Goal: Information Seeking & Learning: Find specific page/section

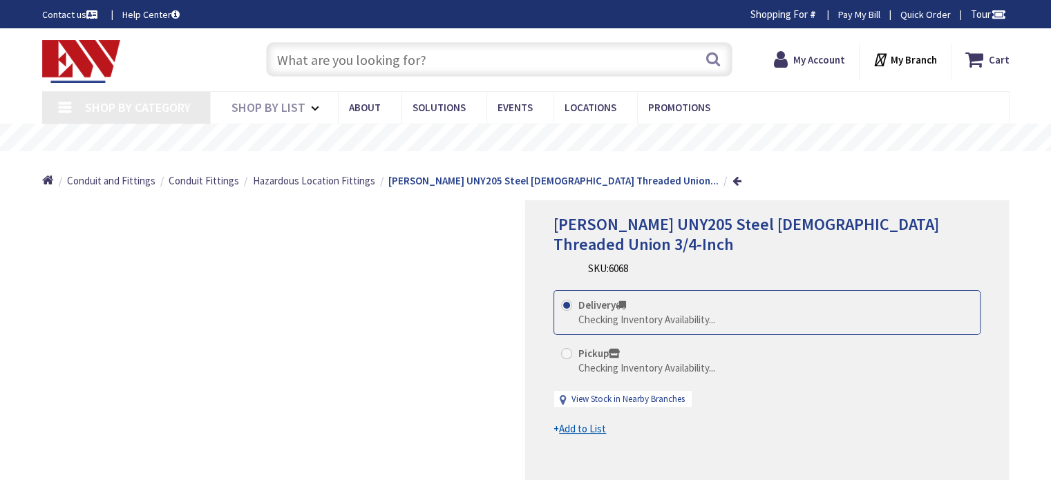
type input "FDC3050VSH09"
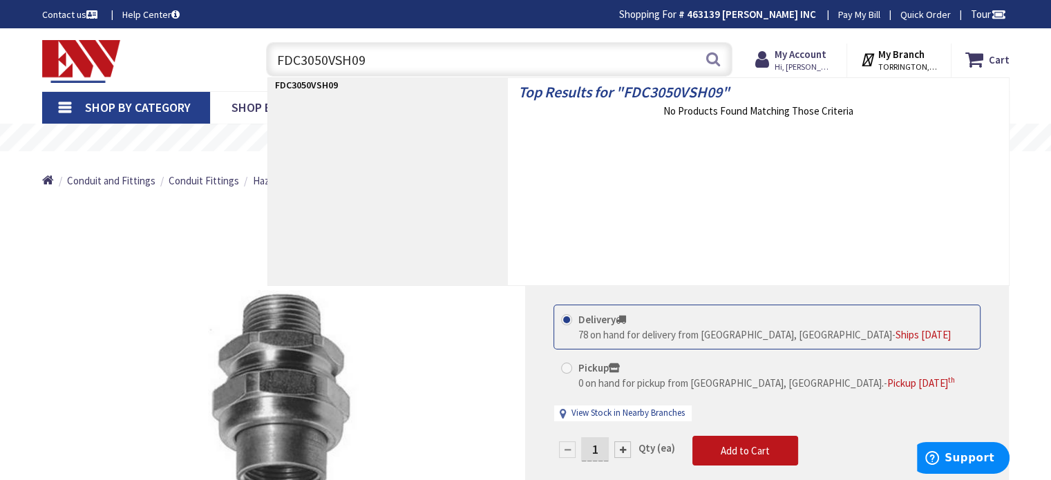
click at [458, 55] on input "FDC3050VSH09" at bounding box center [499, 59] width 466 height 35
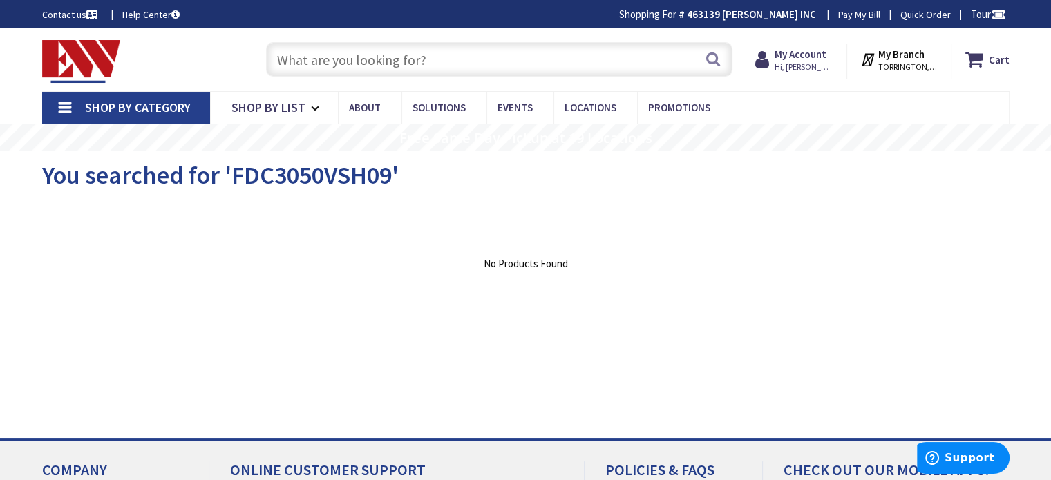
click at [465, 67] on input "text" at bounding box center [499, 59] width 466 height 35
click at [470, 66] on input "text" at bounding box center [499, 59] width 466 height 35
click at [352, 60] on input "text" at bounding box center [499, 59] width 466 height 35
click at [501, 55] on input "text" at bounding box center [499, 59] width 466 height 35
paste input "FDC3050VSH09"
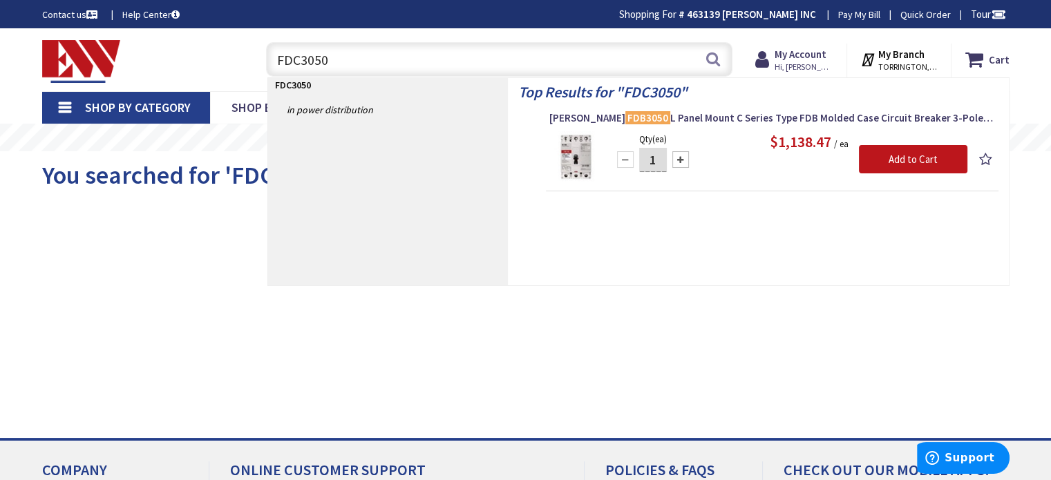
type input "FDC3050"
click at [571, 144] on img at bounding box center [575, 157] width 52 height 52
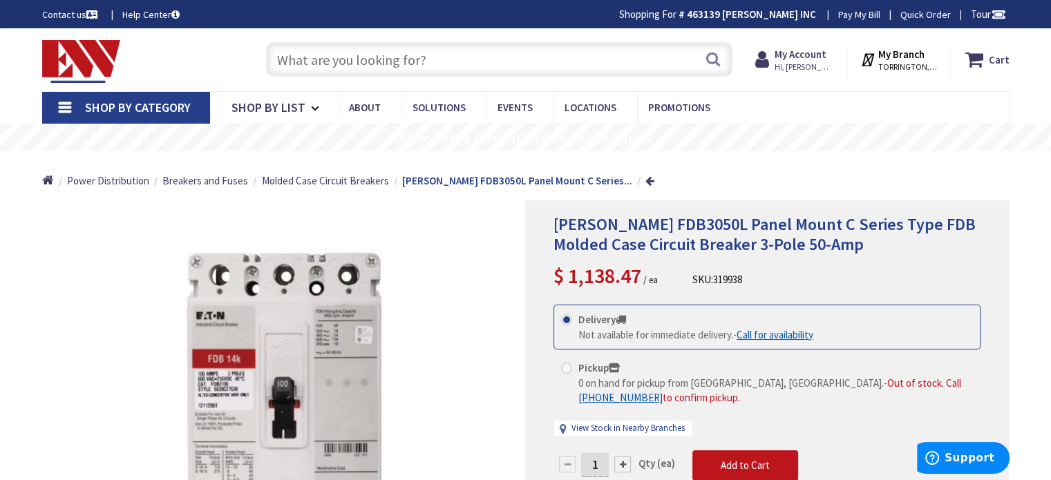
click at [432, 61] on input "text" at bounding box center [499, 59] width 466 height 35
paste input "FDC3050VSH09"
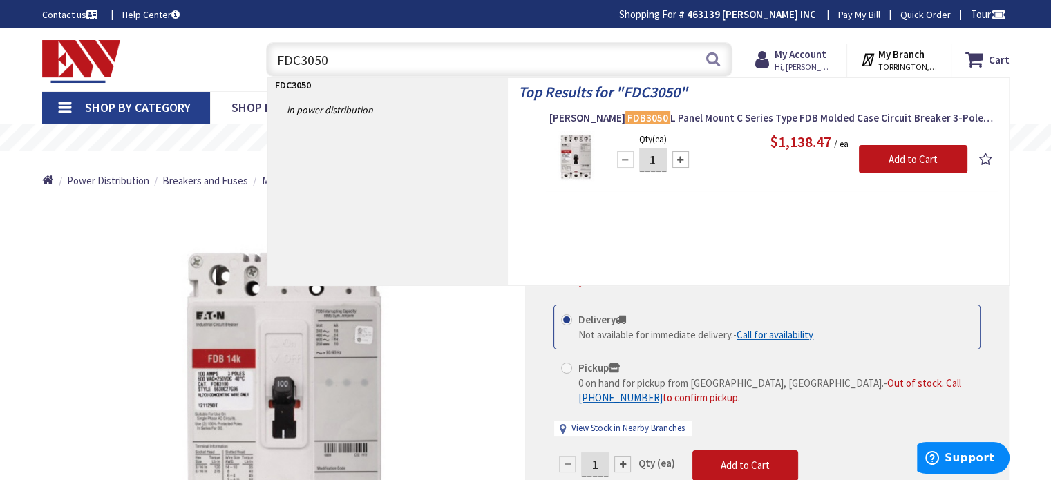
type input "FDC3050V"
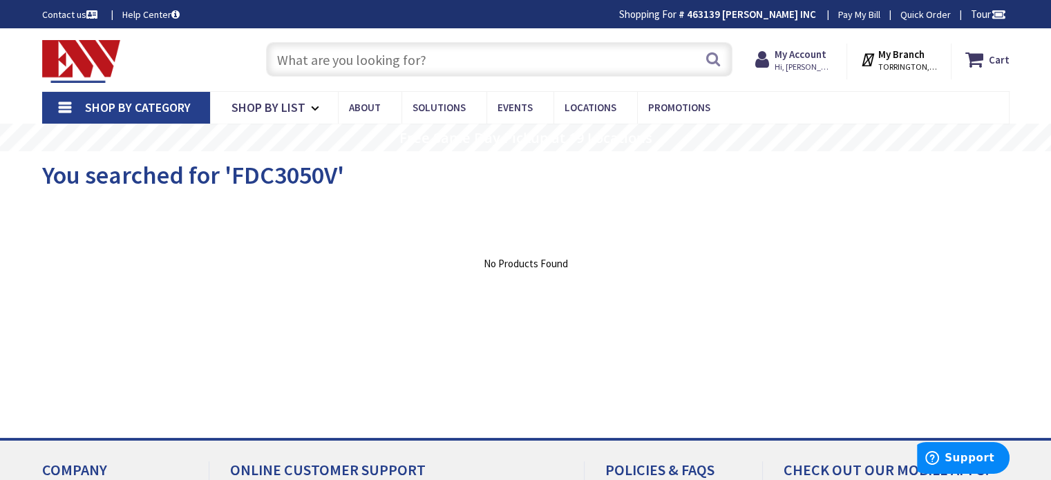
click at [439, 66] on input "text" at bounding box center [499, 59] width 466 height 35
paste input "FDC3050VSH09"
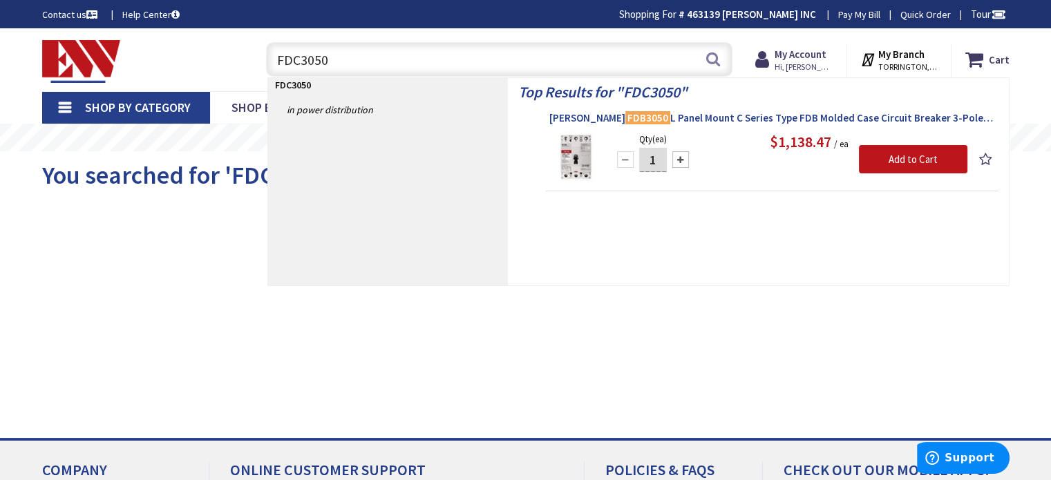
type input "FDC3050"
click at [663, 121] on span "Eaton FDB3050 L Panel Mount C Series Type FDB Molded Case Circuit Breaker 3-Pol…" at bounding box center [772, 118] width 446 height 14
click at [698, 120] on span "Eaton FDB3050 L Panel Mount C Series Type FDB Molded Case Circuit Breaker 3-Pol…" at bounding box center [772, 118] width 446 height 14
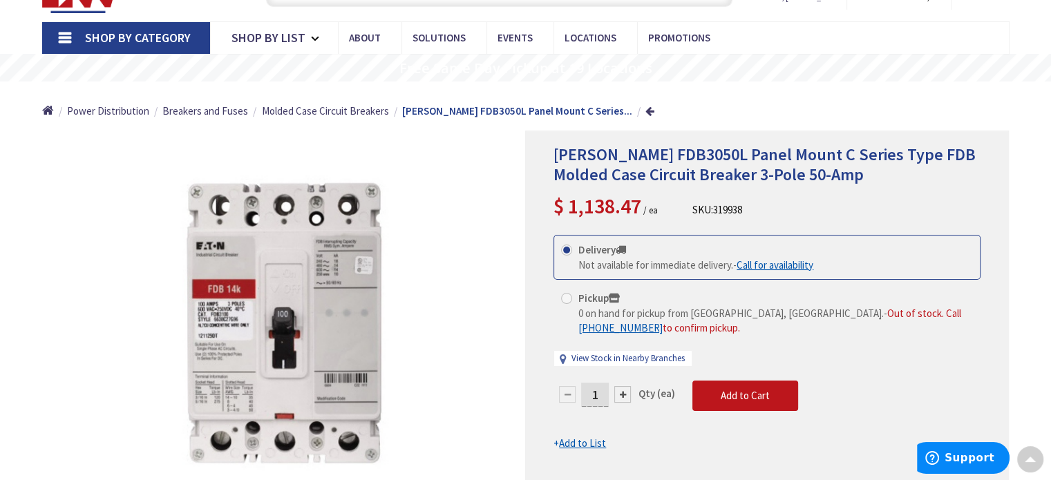
scroll to position [69, 0]
click at [645, 113] on link at bounding box center [649, 111] width 9 height 10
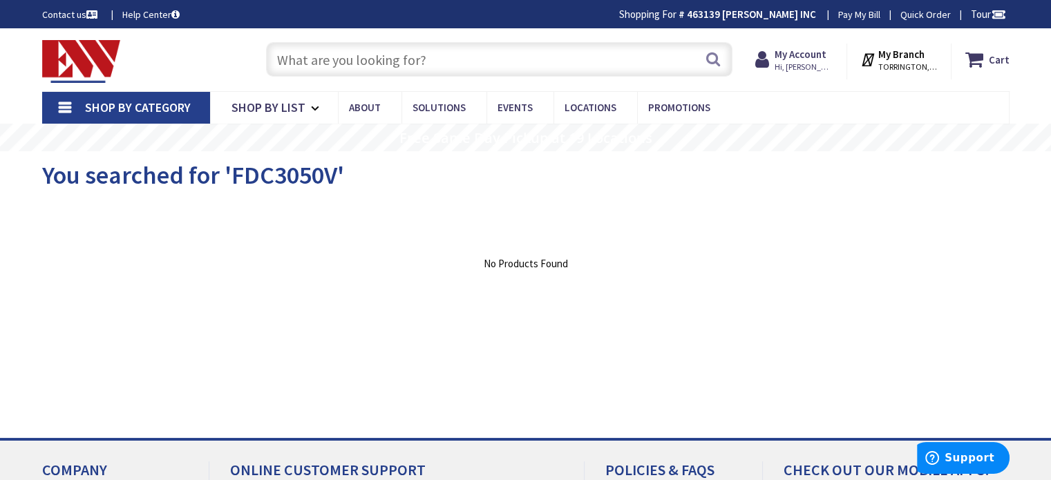
click at [59, 107] on link "Shop By Category" at bounding box center [126, 108] width 168 height 32
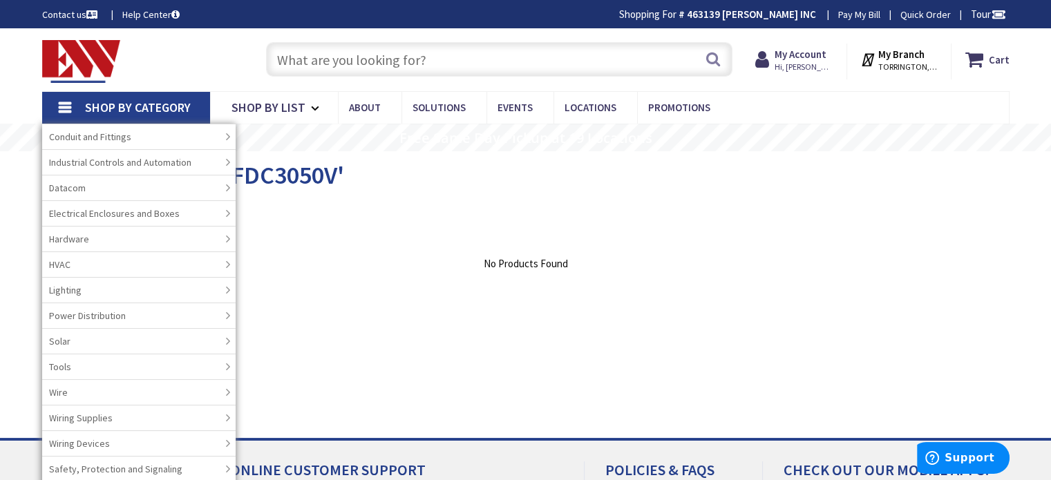
click at [390, 72] on input "text" at bounding box center [499, 59] width 466 height 35
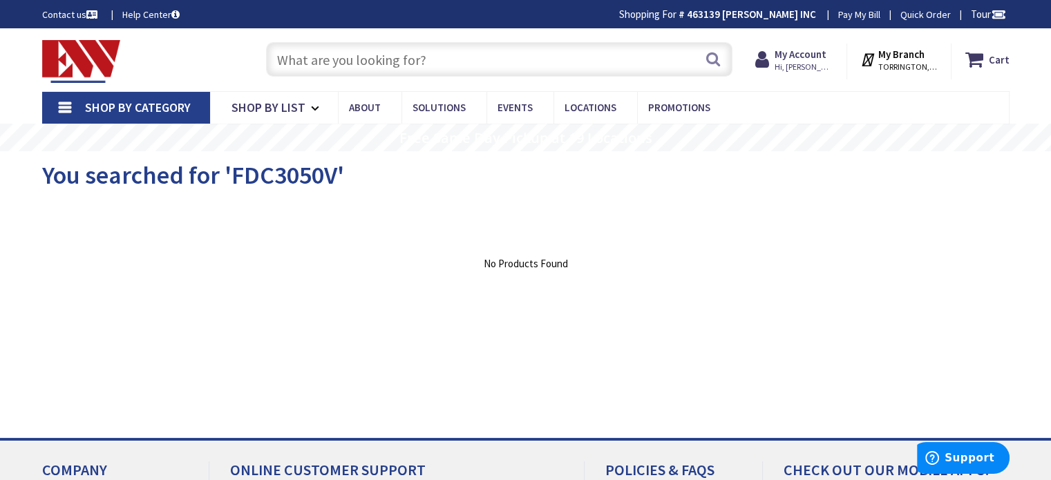
paste input "FDC3050VSH09"
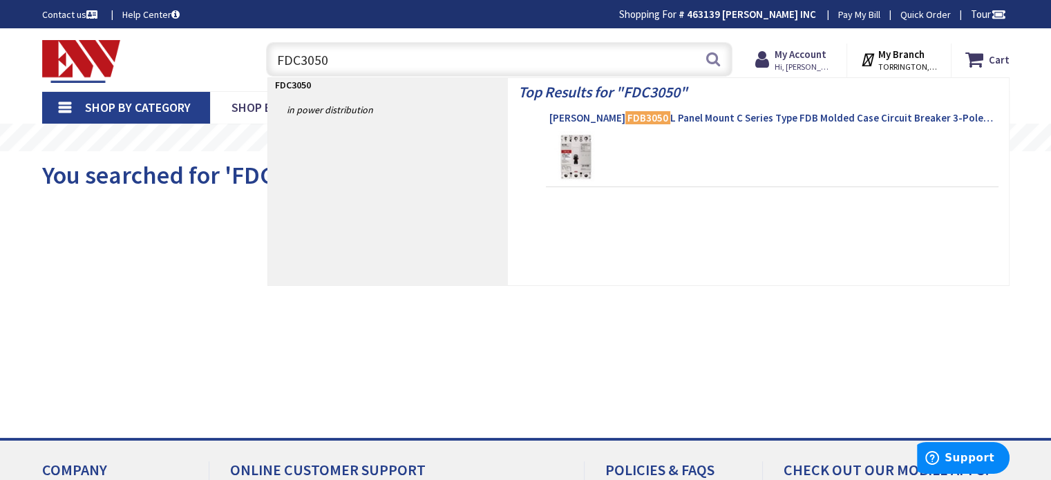
type input "FDC3050"
click at [638, 113] on span "Eaton FDB3050 L Panel Mount C Series Type FDB Molded Case Circuit Breaker 3-Pol…" at bounding box center [772, 118] width 446 height 14
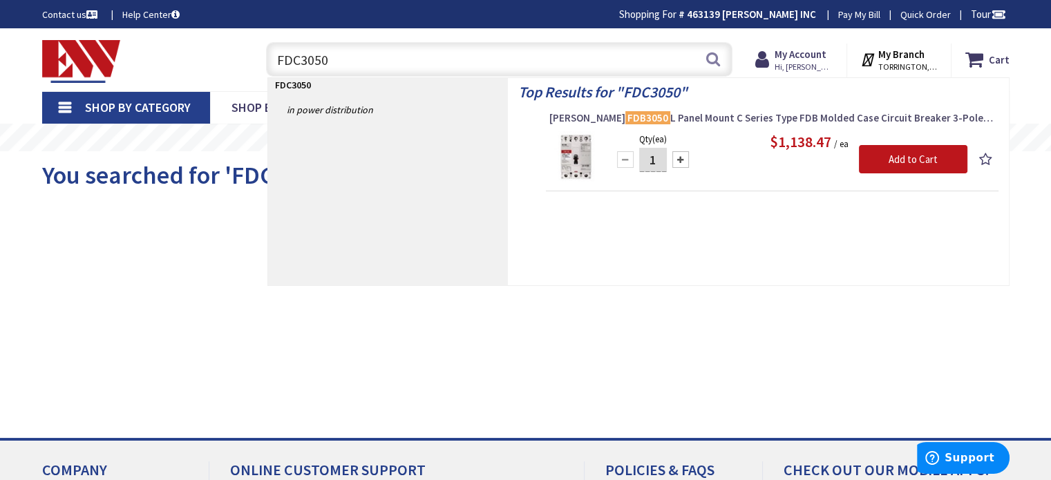
click at [671, 118] on span "Eaton FDB3050 L Panel Mount C Series Type FDB Molded Case Circuit Breaker 3-Pol…" at bounding box center [772, 118] width 446 height 14
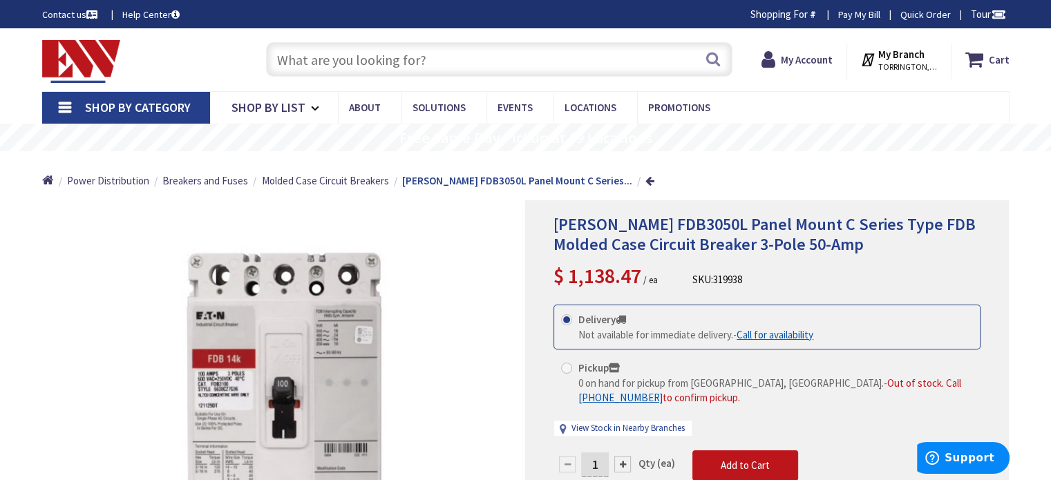
click at [66, 102] on link "Shop By Category" at bounding box center [126, 108] width 168 height 32
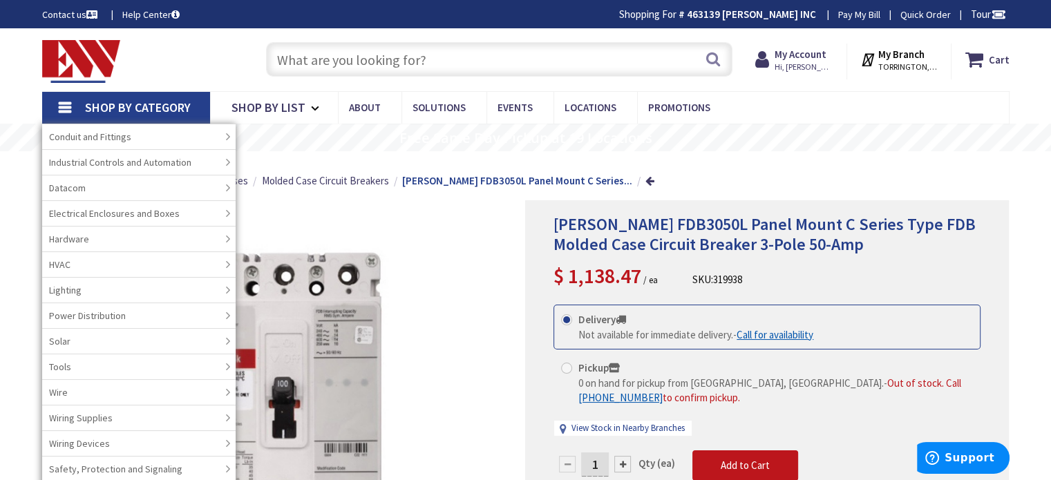
click at [229, 61] on div "Toggle Nav" at bounding box center [141, 60] width 218 height 46
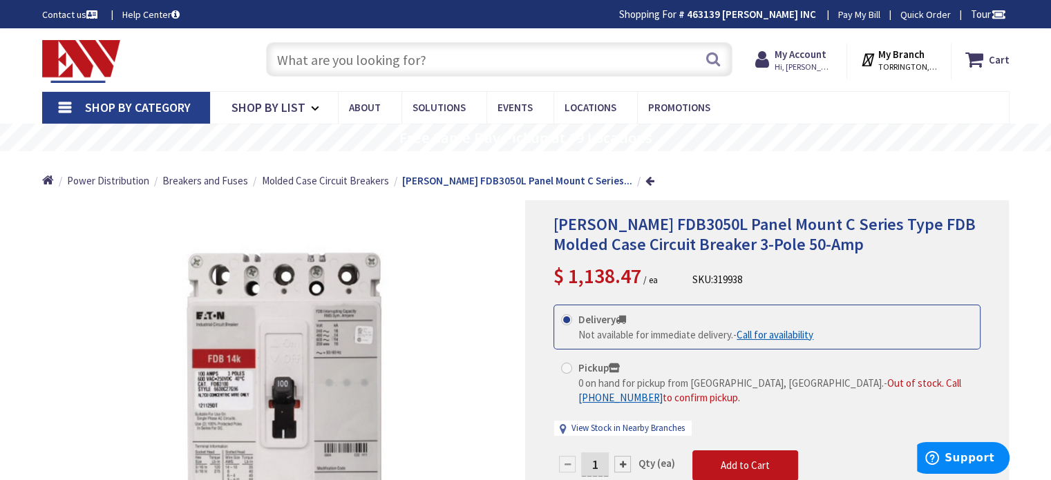
click at [64, 111] on link "Shop By Category" at bounding box center [126, 108] width 168 height 32
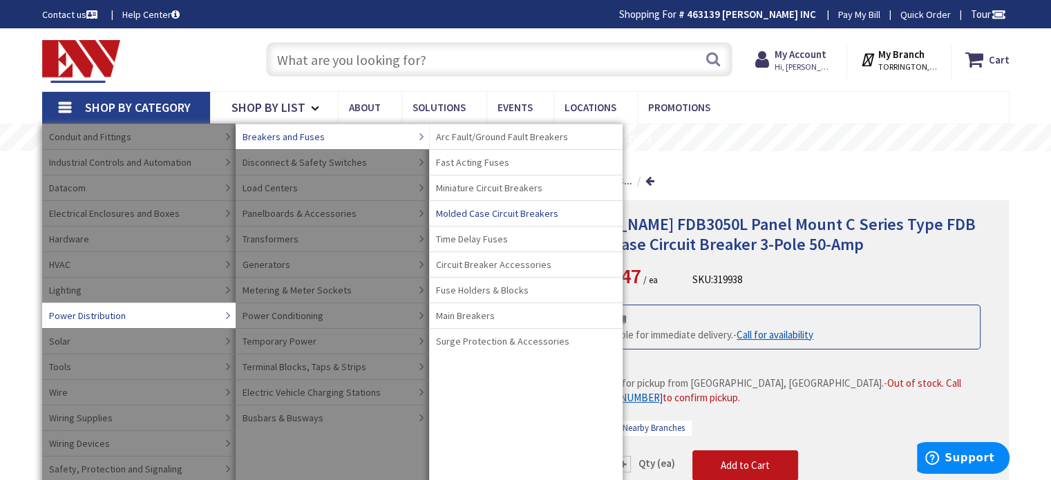
click at [482, 208] on span "Molded Case Circuit Breakers" at bounding box center [497, 214] width 122 height 14
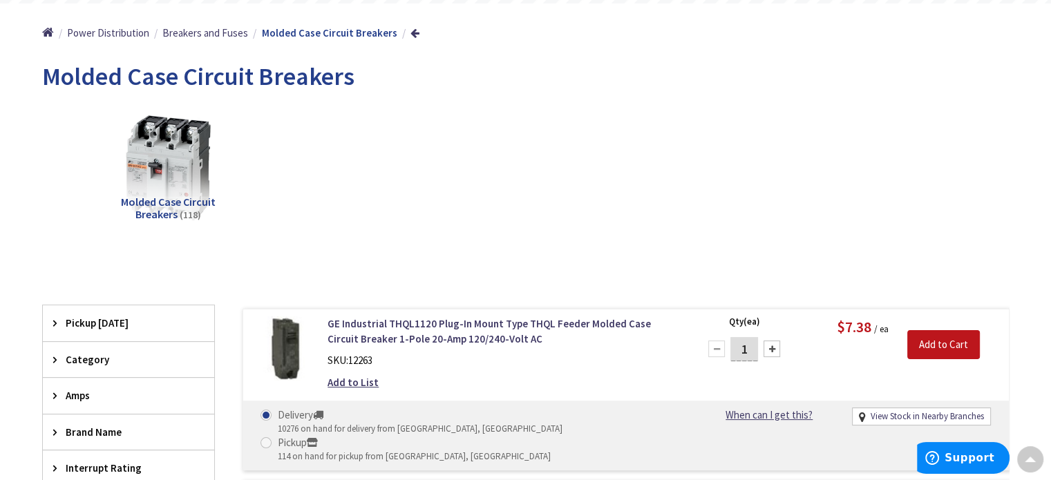
scroll to position [138, 0]
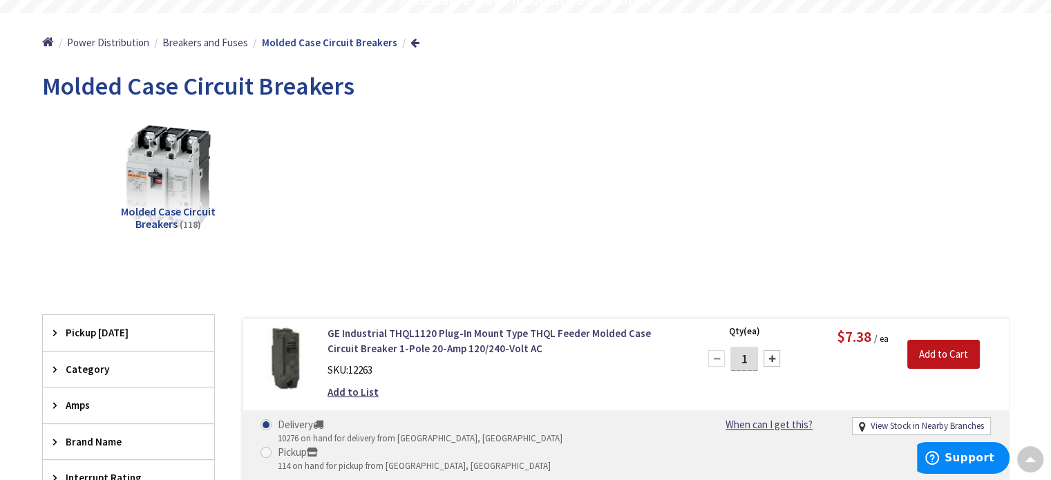
drag, startPoint x: 166, startPoint y: 140, endPoint x: 182, endPoint y: 146, distance: 17.1
click at [166, 141] on img at bounding box center [167, 176] width 125 height 125
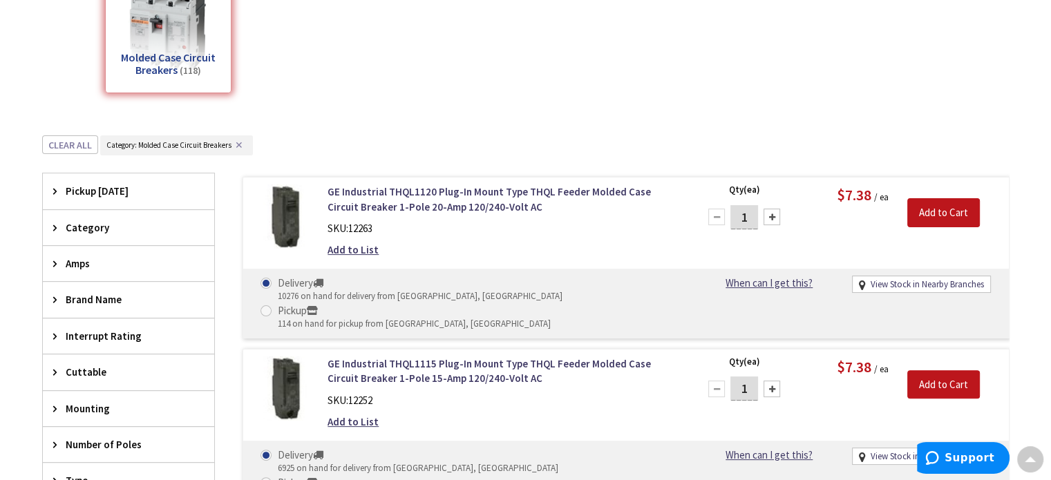
scroll to position [0, 0]
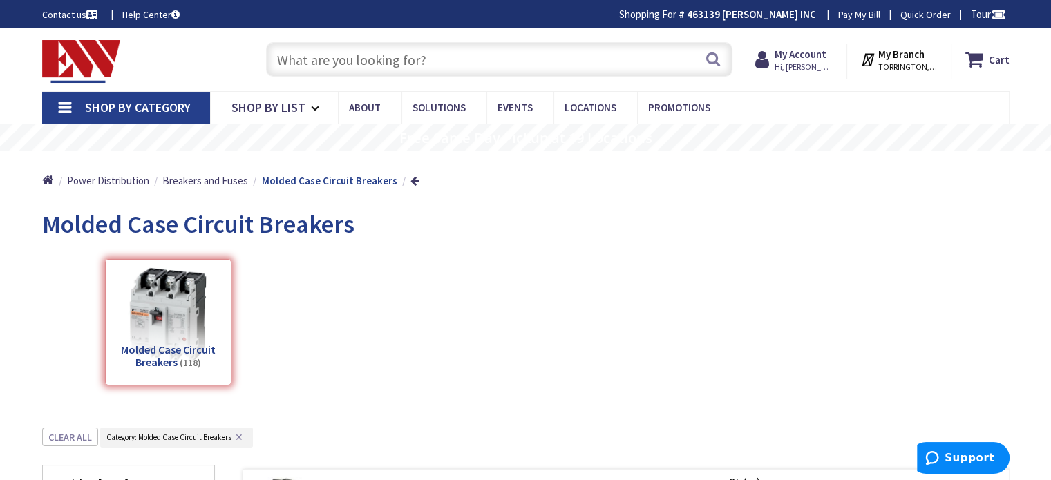
click at [444, 55] on input "text" at bounding box center [499, 59] width 466 height 35
paste input "EATON 10250T-1H"
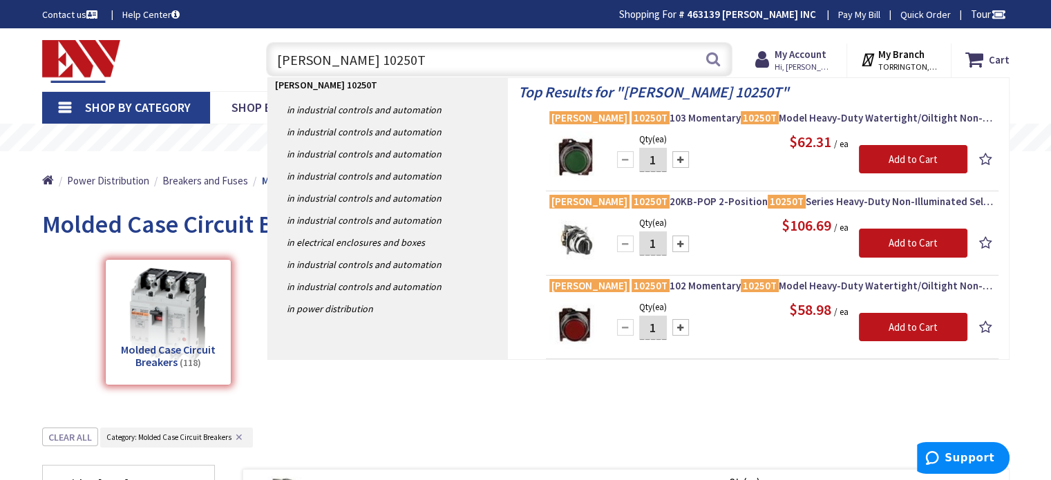
type input "EATON 10250T"
click at [778, 104] on div "Top Results for " EATON 10250T " Eaton 10250T 103 Momentary 10250T Model Heavy-…" at bounding box center [758, 218] width 501 height 281
click at [760, 115] on span "Eaton 10250T 103 Momentary 10250T Model Heavy-Duty Watertight/Oiltight Non-Illu…" at bounding box center [772, 118] width 446 height 14
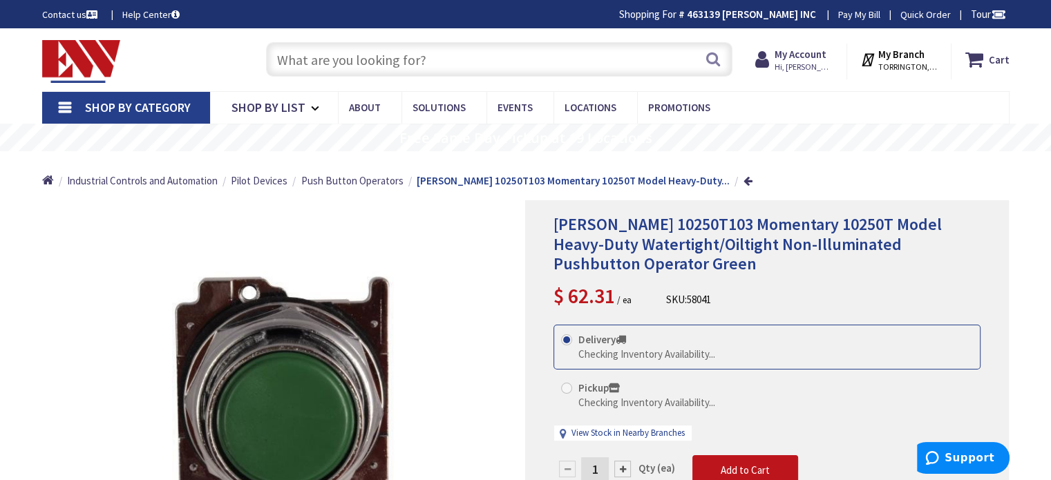
click at [62, 110] on link "Shop By Category" at bounding box center [126, 108] width 168 height 32
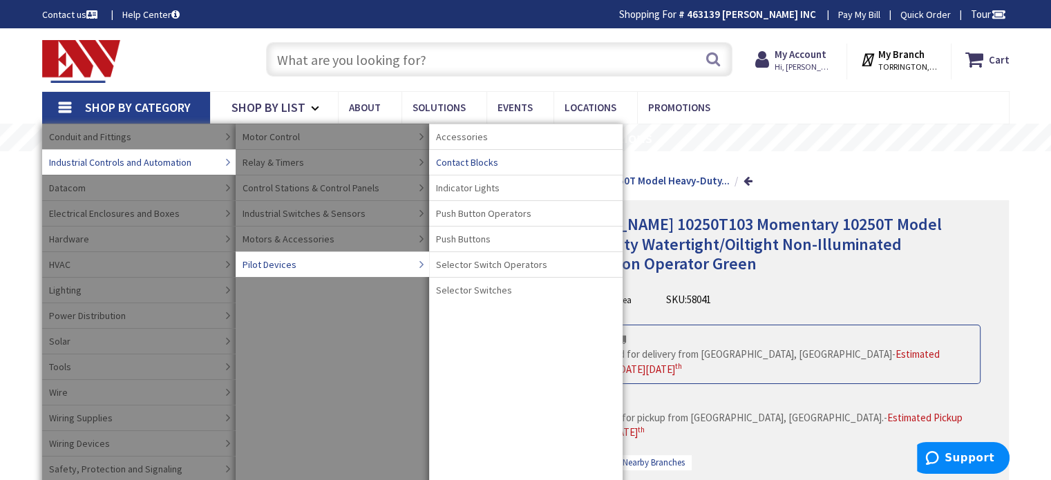
click at [497, 164] on link "Contact Blocks" at bounding box center [525, 162] width 193 height 26
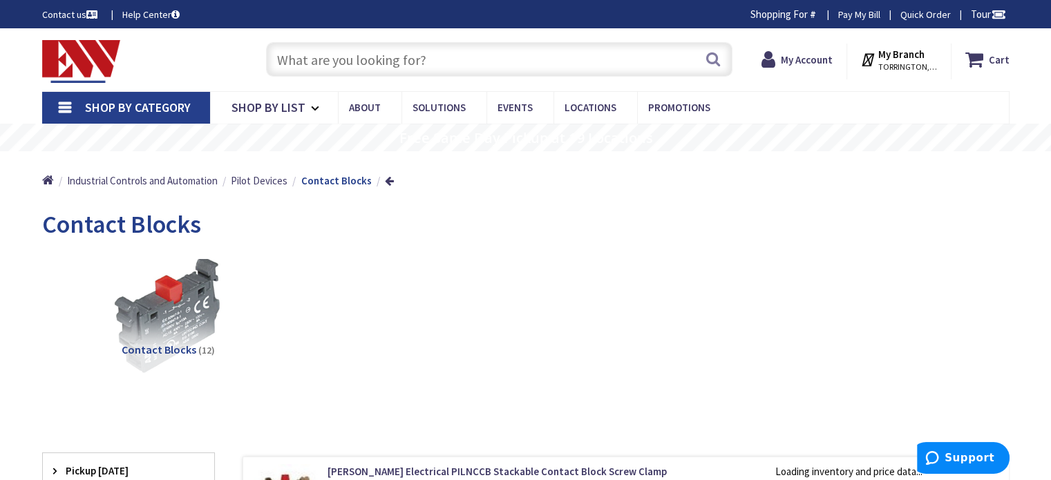
click at [167, 306] on img at bounding box center [167, 314] width 125 height 125
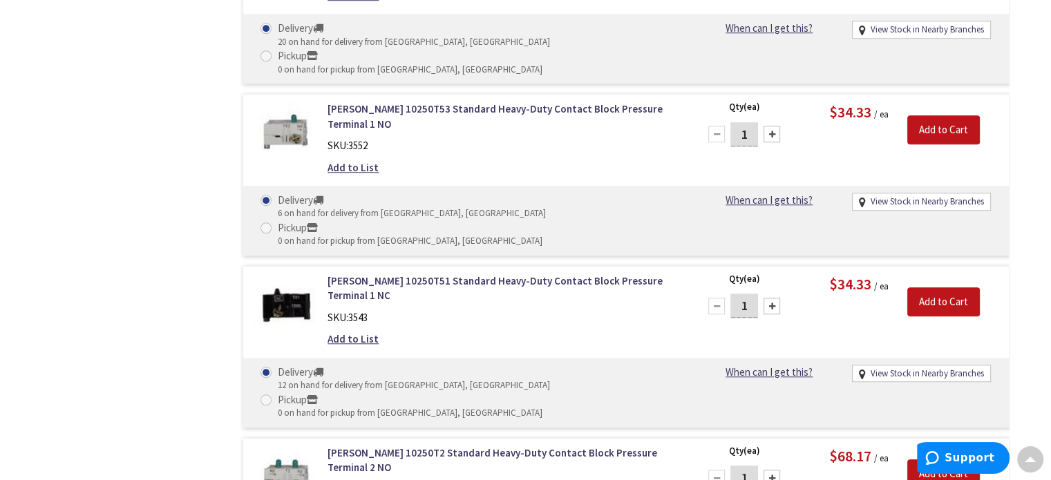
scroll to position [1187, 0]
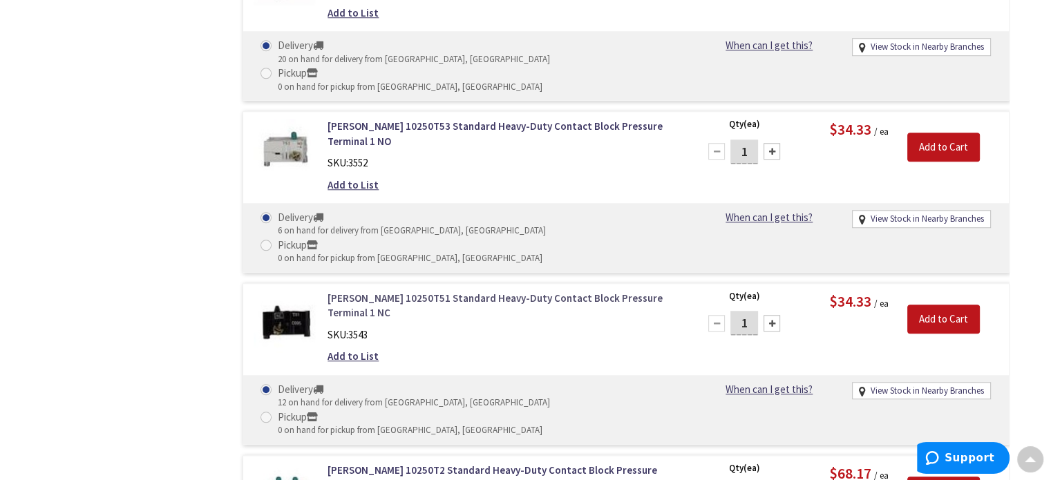
click at [417, 291] on link "Eaton 10250T51 Standard Heavy-Duty Contact Block Pressure Terminal 1 NC" at bounding box center [503, 306] width 352 height 30
